Goal: Check status: Verify the current state of an ongoing process or item

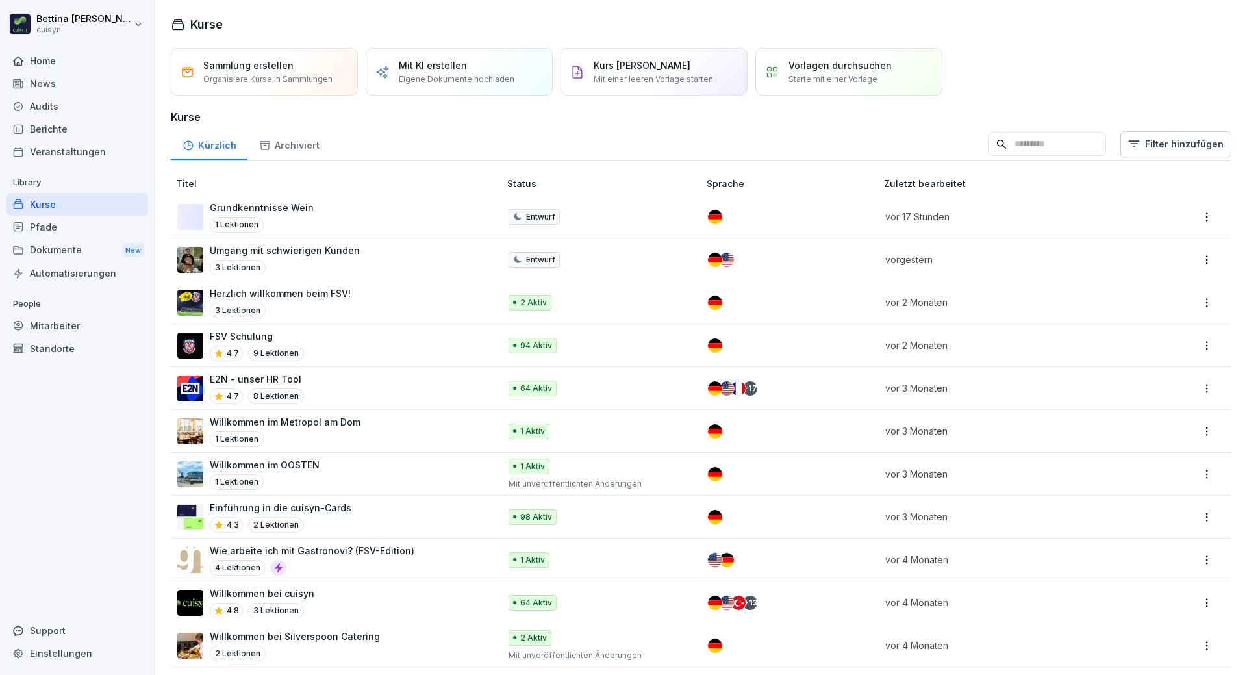
click at [52, 208] on div "Kurse" at bounding box center [77, 204] width 142 height 23
click at [62, 324] on div "Mitarbeiter" at bounding box center [77, 325] width 142 height 23
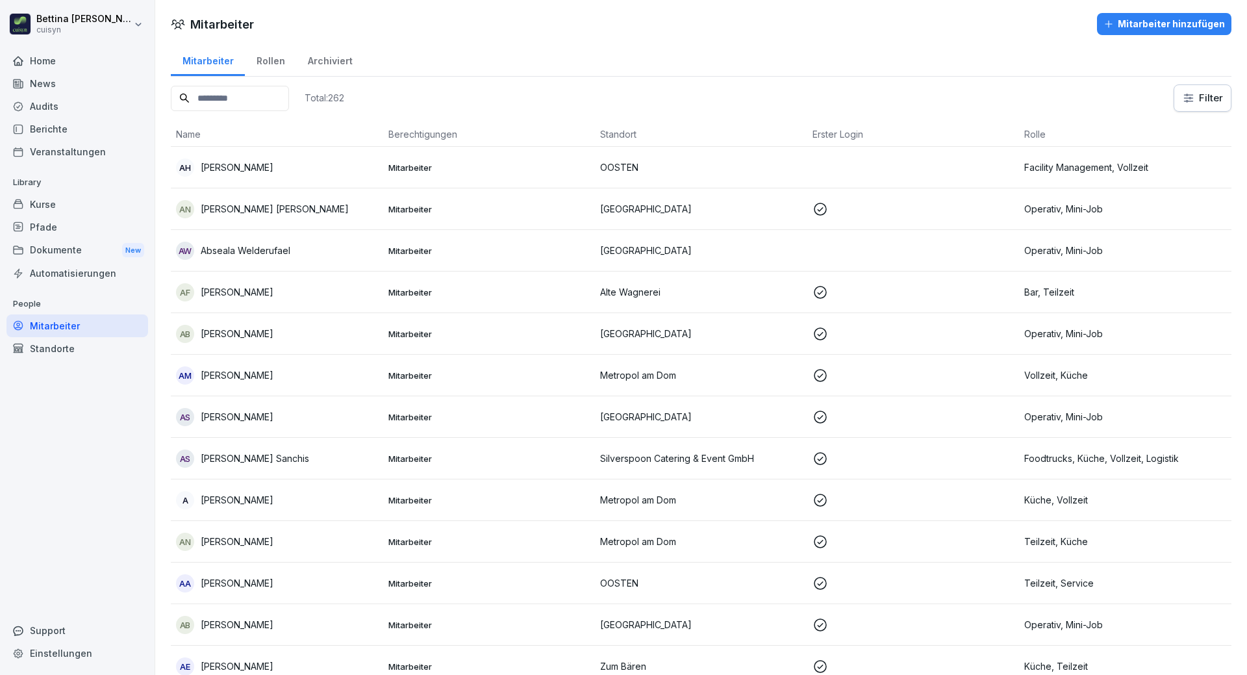
click at [238, 106] on input at bounding box center [230, 98] width 118 height 25
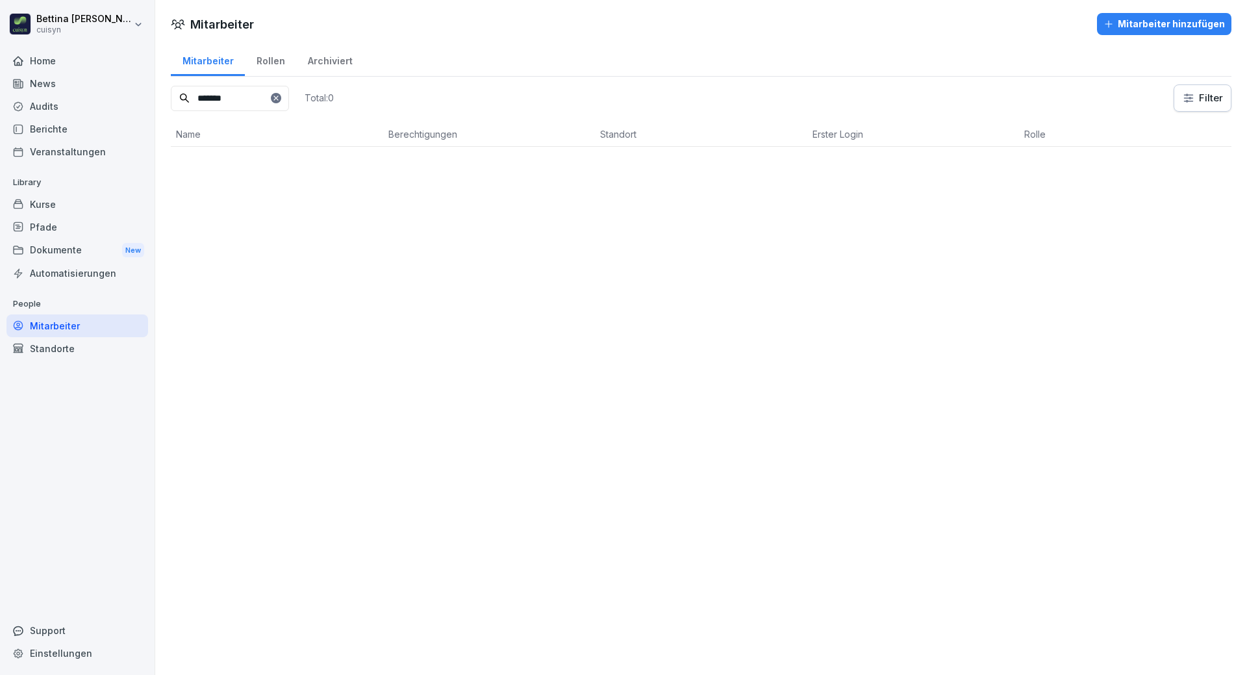
type input "*******"
click at [280, 96] on icon at bounding box center [276, 98] width 8 height 8
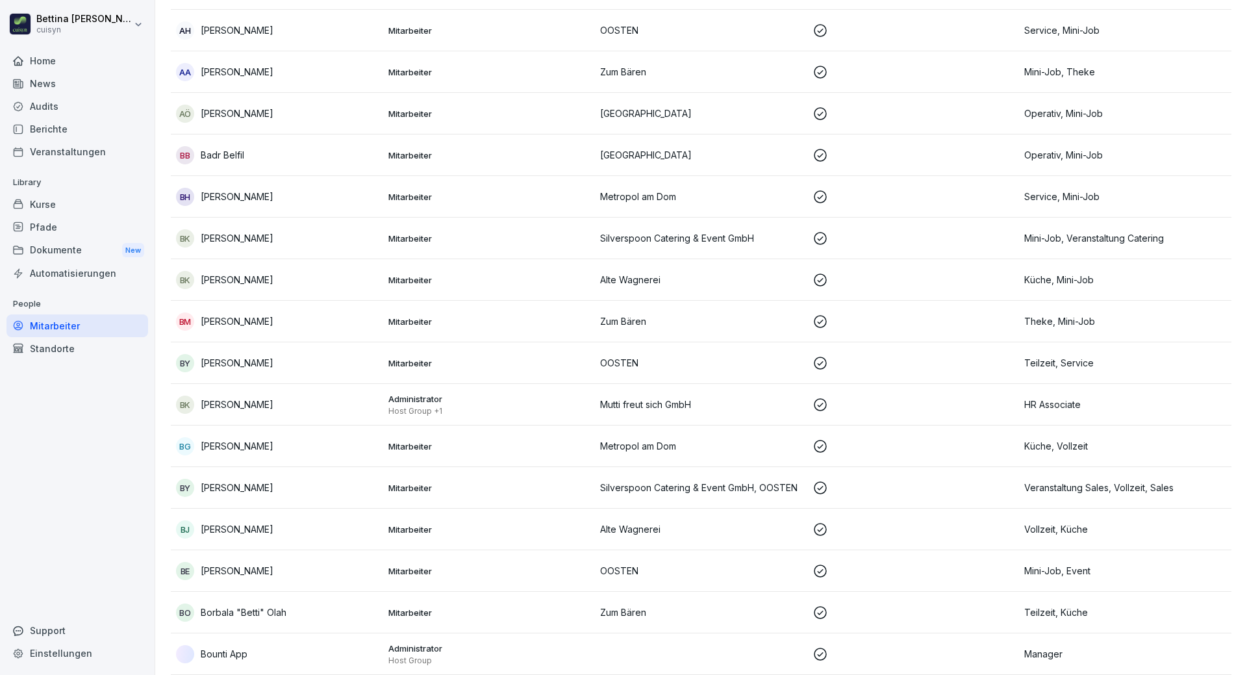
scroll to position [1169, 0]
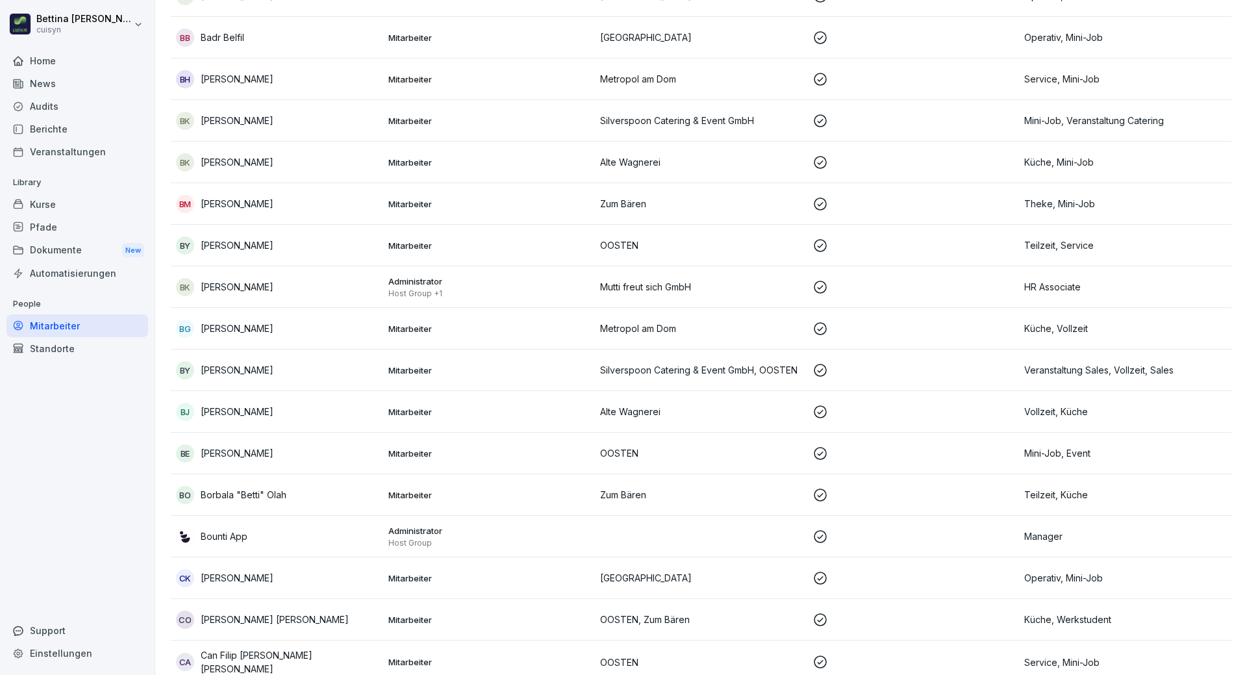
click at [297, 337] on div "BG [PERSON_NAME]" at bounding box center [277, 328] width 202 height 18
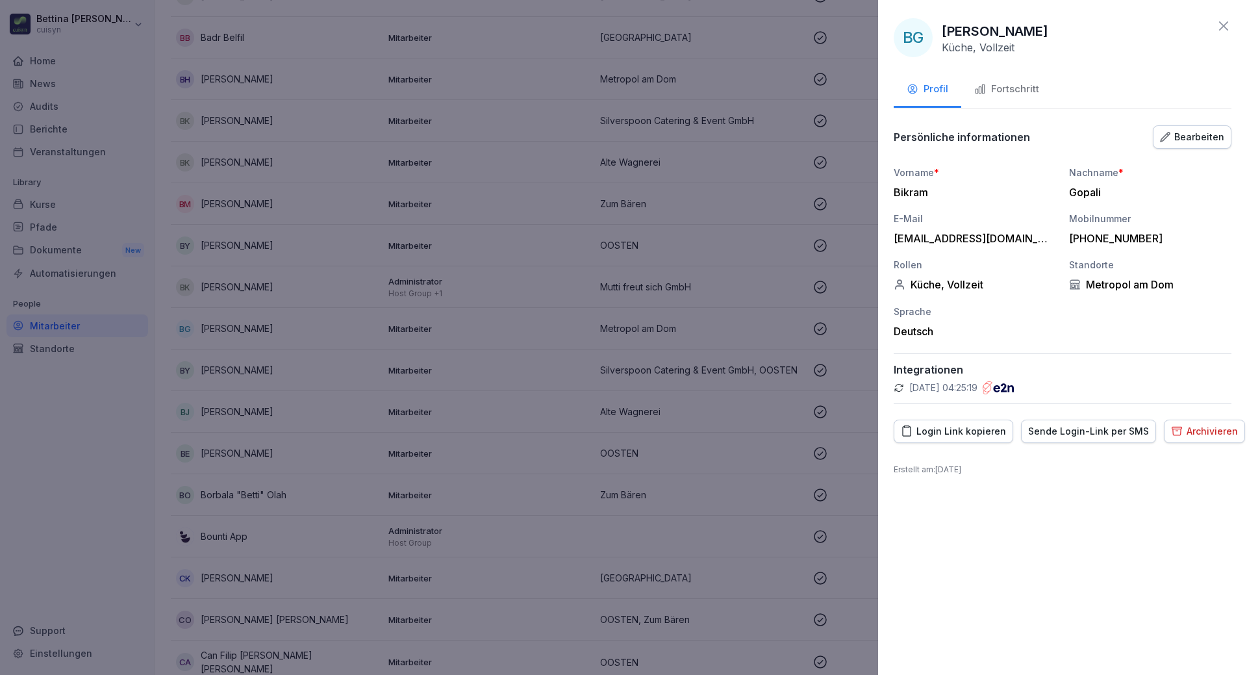
click at [1001, 80] on button "Fortschritt" at bounding box center [1006, 90] width 91 height 35
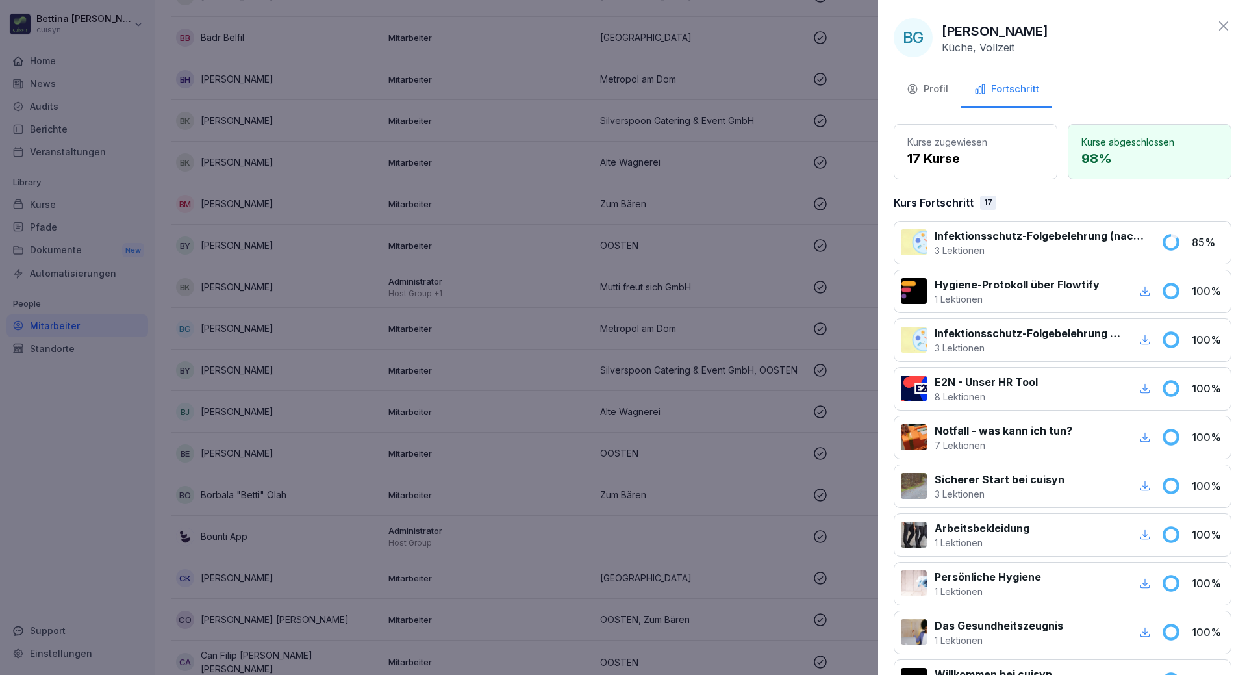
click at [1107, 55] on div "[PERSON_NAME] [PERSON_NAME], Vollzeit" at bounding box center [1062, 37] width 338 height 39
click at [1215, 32] on icon at bounding box center [1223, 26] width 16 height 16
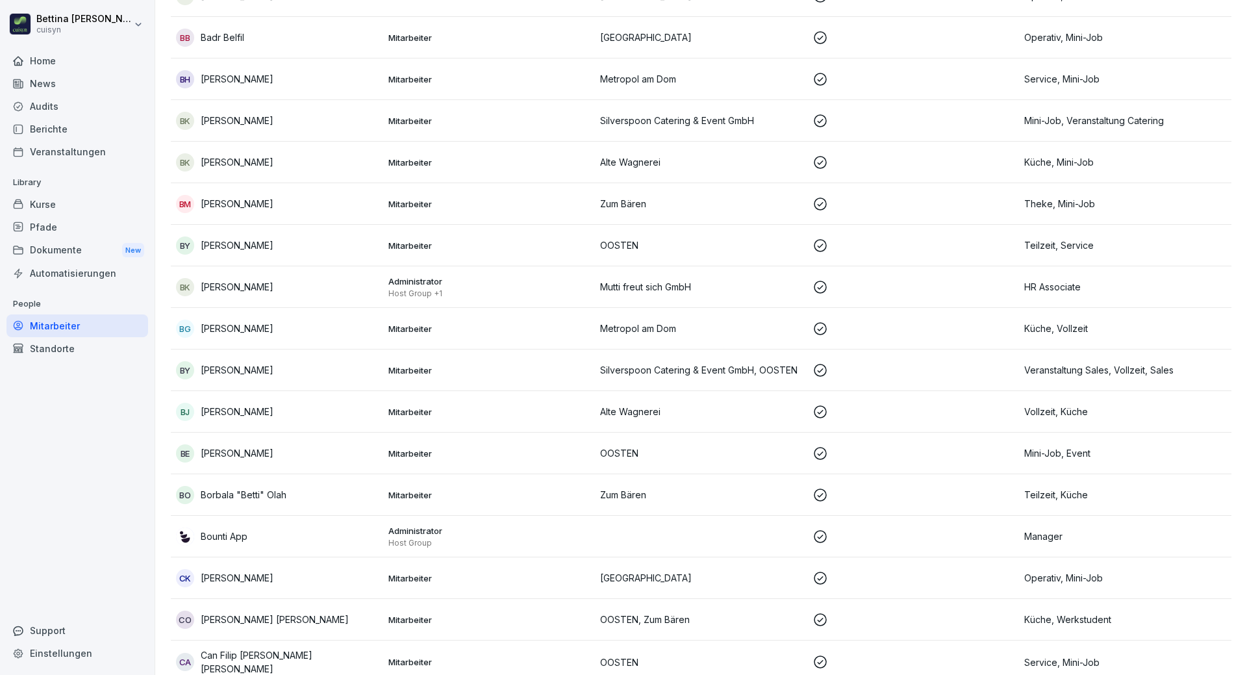
click at [63, 204] on div "Kurse" at bounding box center [77, 204] width 142 height 23
